Goal: Task Accomplishment & Management: Manage account settings

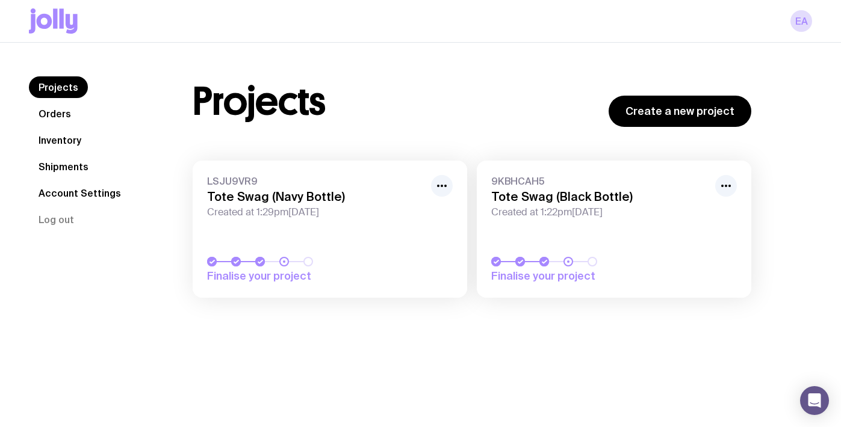
scroll to position [16, 0]
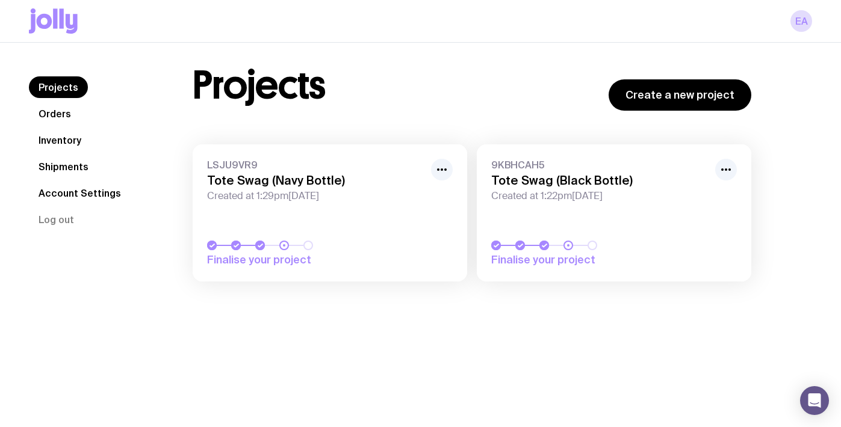
click at [310, 182] on h3 "Tote Swag (Navy Bottle)" at bounding box center [315, 180] width 217 height 14
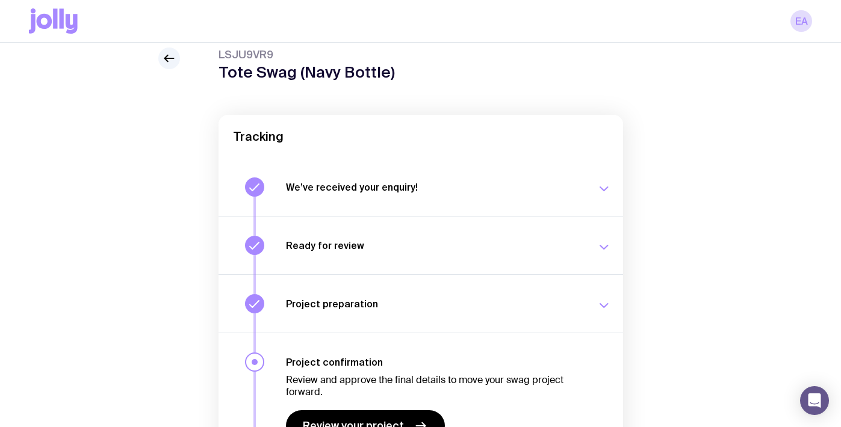
scroll to position [198, 0]
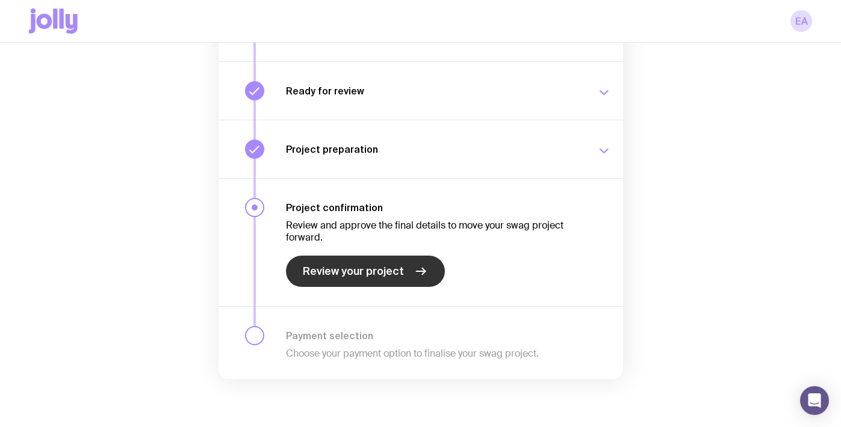
click at [374, 277] on span "Review your project" at bounding box center [353, 271] width 101 height 14
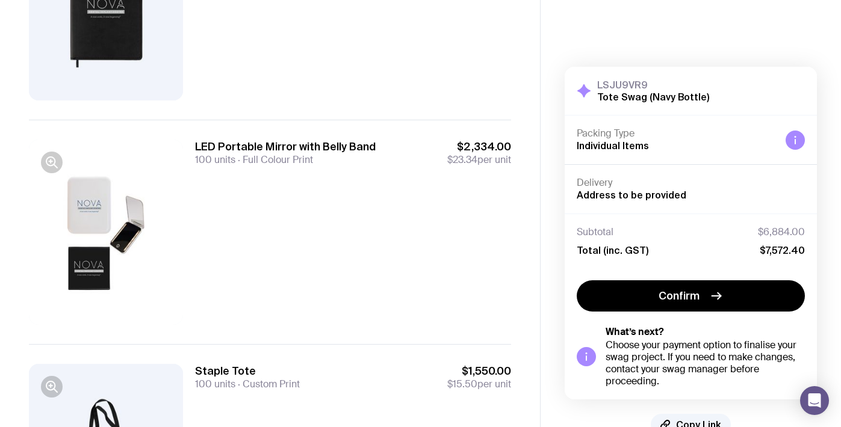
scroll to position [449, 0]
